Goal: Download file/media: Obtain a digital file from the website

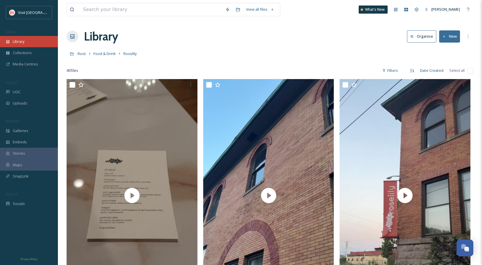
click at [31, 41] on div "Library" at bounding box center [29, 41] width 58 height 11
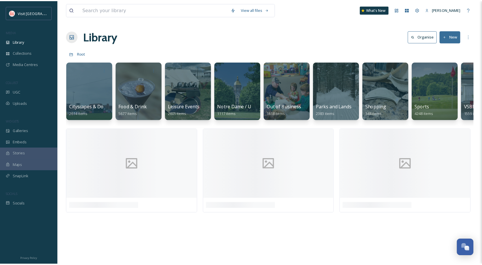
scroll to position [0, 154]
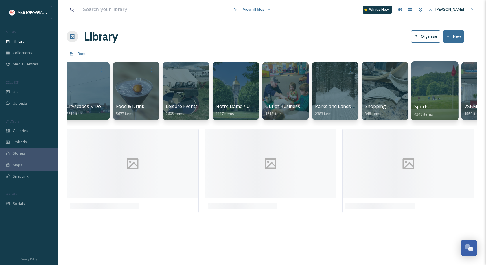
click at [454, 84] on div at bounding box center [434, 90] width 47 height 59
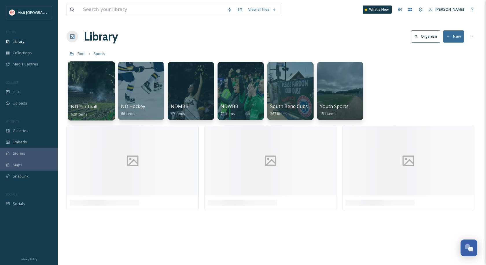
click at [94, 82] on div at bounding box center [91, 90] width 47 height 59
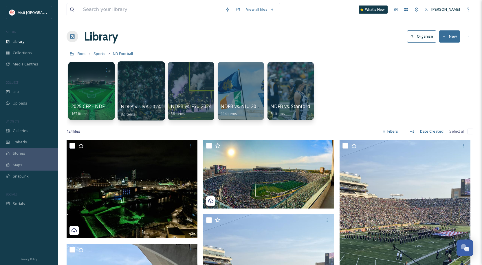
click at [143, 83] on div at bounding box center [141, 90] width 47 height 59
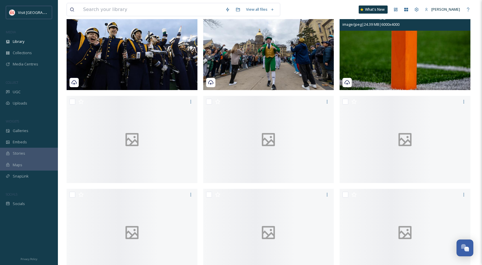
scroll to position [232, 0]
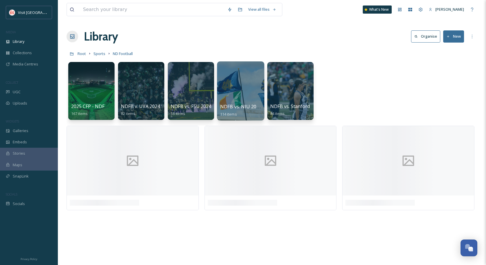
click at [245, 78] on div at bounding box center [240, 90] width 47 height 59
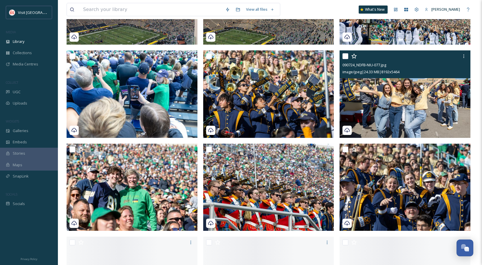
scroll to position [869, 0]
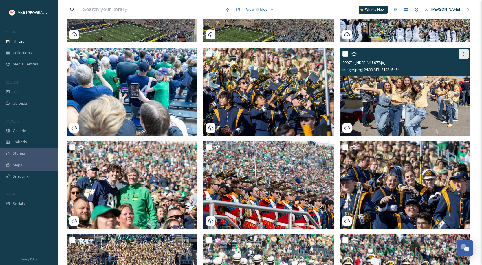
click at [465, 55] on icon at bounding box center [464, 54] width 5 height 5
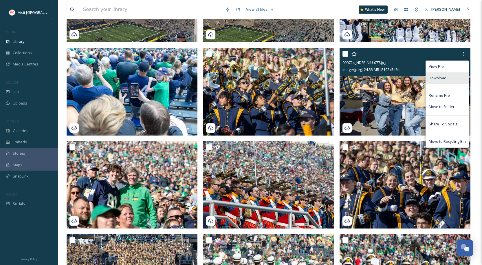
click at [453, 76] on div "Download" at bounding box center [447, 77] width 43 height 11
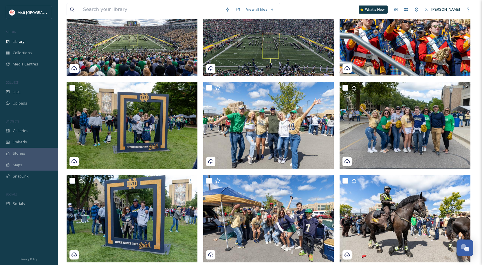
scroll to position [261, 0]
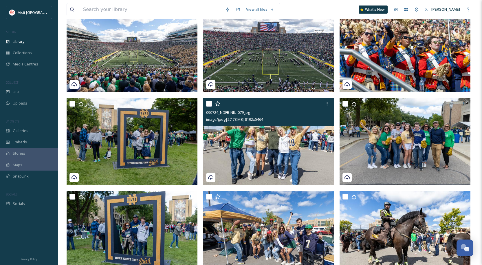
click at [322, 104] on div at bounding box center [269, 103] width 127 height 10
click at [326, 104] on icon at bounding box center [327, 103] width 5 height 5
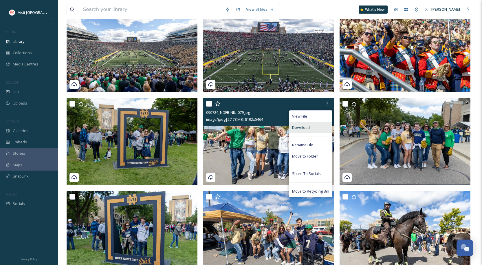
click at [306, 125] on span "Download" at bounding box center [301, 128] width 18 height 6
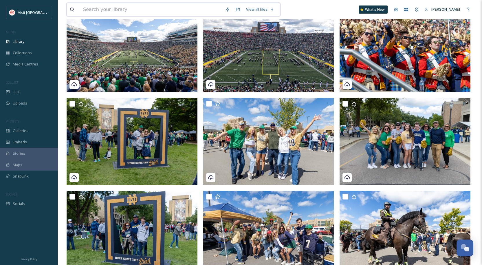
click at [112, 5] on input at bounding box center [151, 9] width 142 height 13
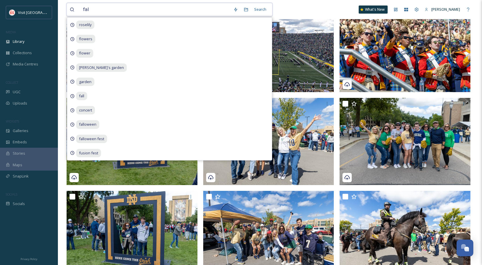
type input "fall"
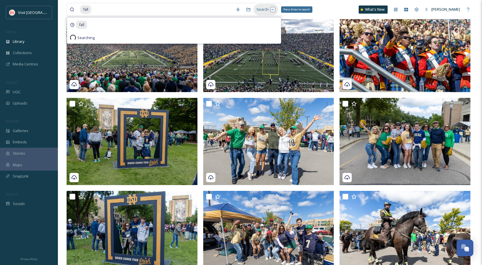
click at [264, 12] on div "Search Press Enter to search" at bounding box center [266, 9] width 25 height 11
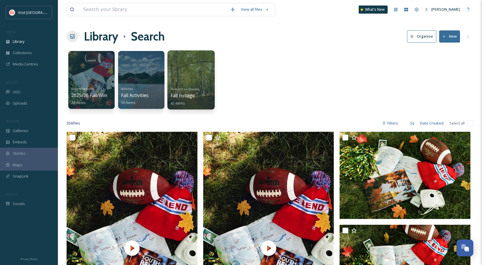
click at [198, 76] on div at bounding box center [190, 79] width 47 height 59
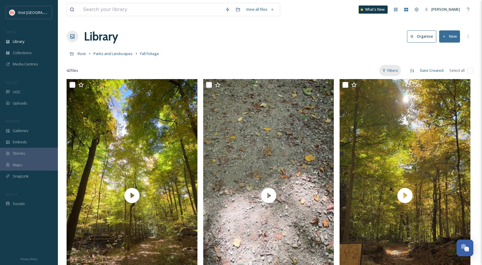
click at [399, 68] on div "Filters" at bounding box center [390, 70] width 22 height 11
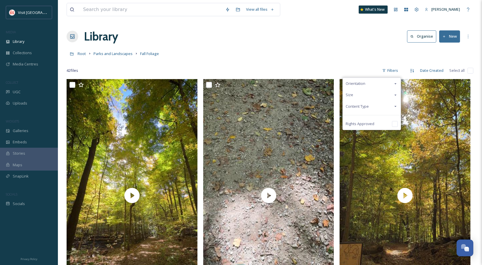
click at [365, 105] on span "Content Type" at bounding box center [357, 107] width 23 height 6
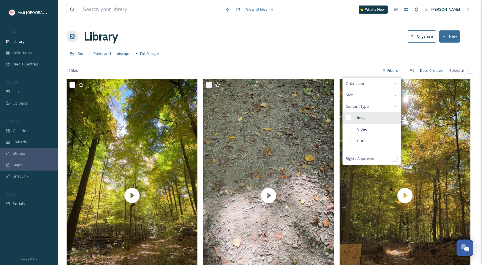
click at [365, 116] on span "Image" at bounding box center [362, 118] width 10 height 6
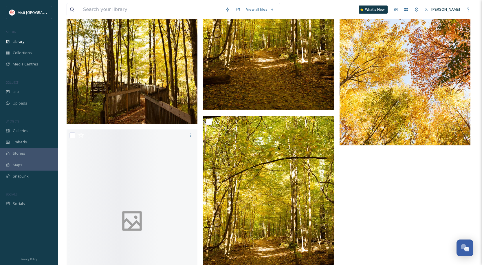
scroll to position [1185, 0]
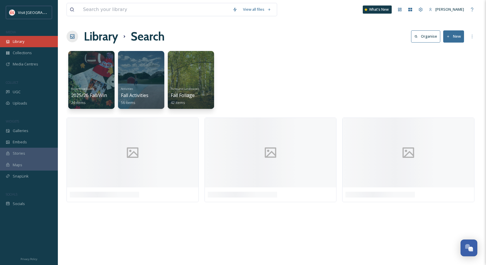
click at [18, 43] on span "Library" at bounding box center [19, 42] width 12 height 6
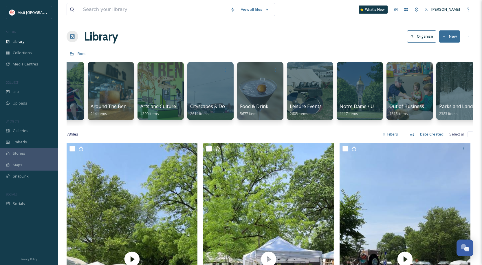
scroll to position [0, 60]
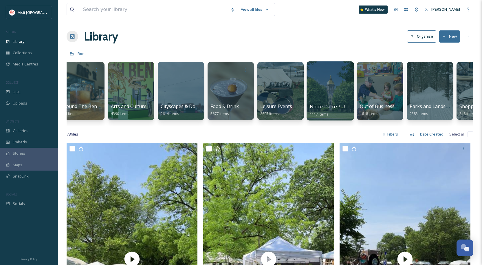
click at [314, 95] on div at bounding box center [330, 90] width 47 height 59
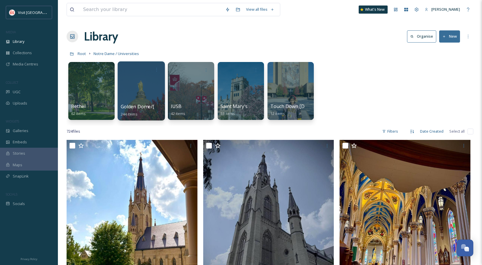
click at [144, 85] on div at bounding box center [141, 90] width 47 height 59
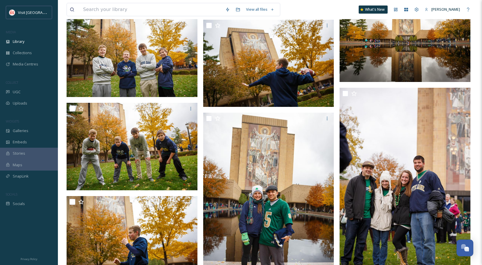
scroll to position [3436, 0]
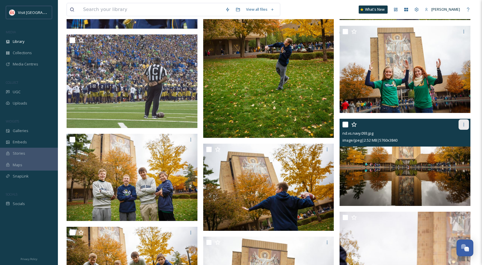
click at [466, 124] on icon at bounding box center [464, 124] width 5 height 5
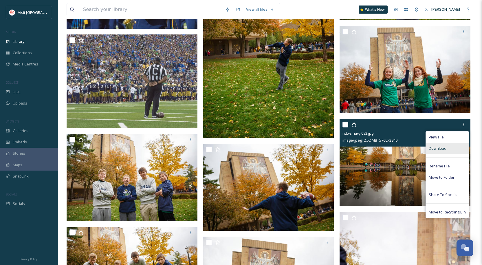
click at [451, 145] on div "Download" at bounding box center [447, 148] width 43 height 11
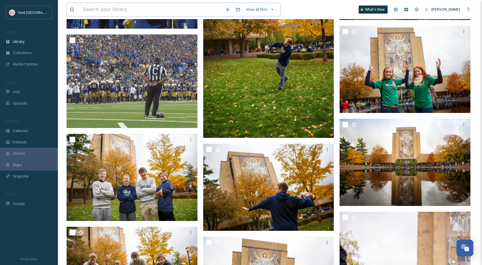
click at [92, 9] on input at bounding box center [151, 9] width 142 height 13
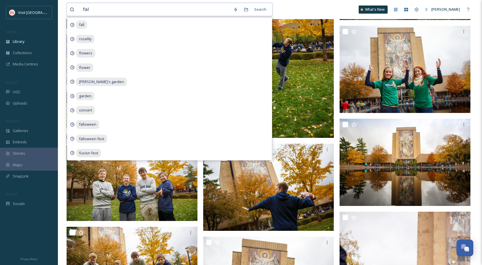
type input "fall"
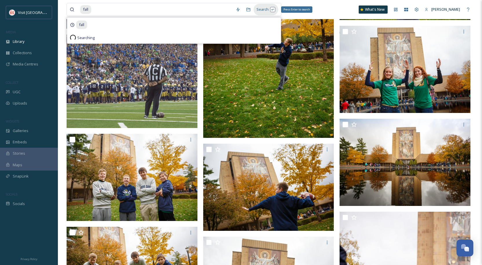
click at [255, 10] on div "Search Press Enter to search" at bounding box center [266, 9] width 25 height 11
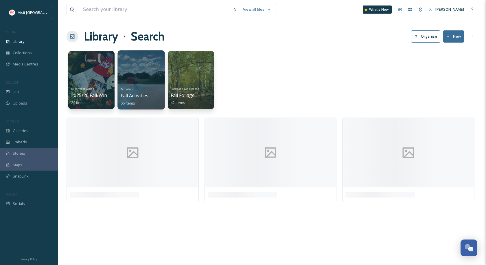
click at [156, 76] on div at bounding box center [141, 79] width 47 height 59
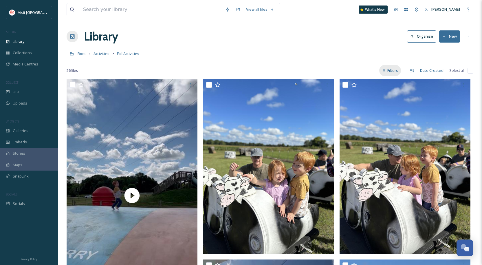
click at [395, 73] on div "Filters" at bounding box center [390, 70] width 22 height 11
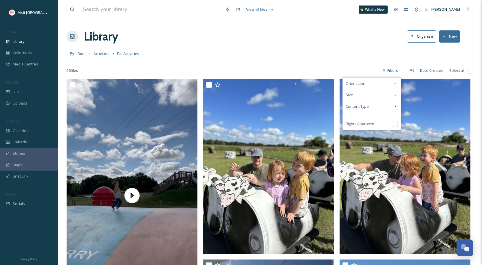
click at [368, 106] on span "Content Type" at bounding box center [357, 107] width 23 height 6
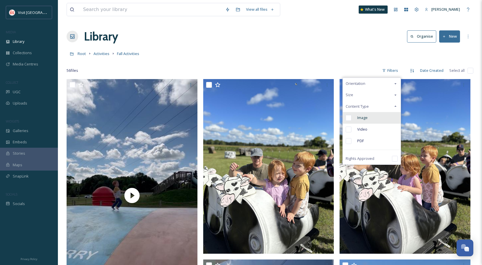
click at [363, 116] on span "Image" at bounding box center [362, 118] width 10 height 6
